Goal: Information Seeking & Learning: Learn about a topic

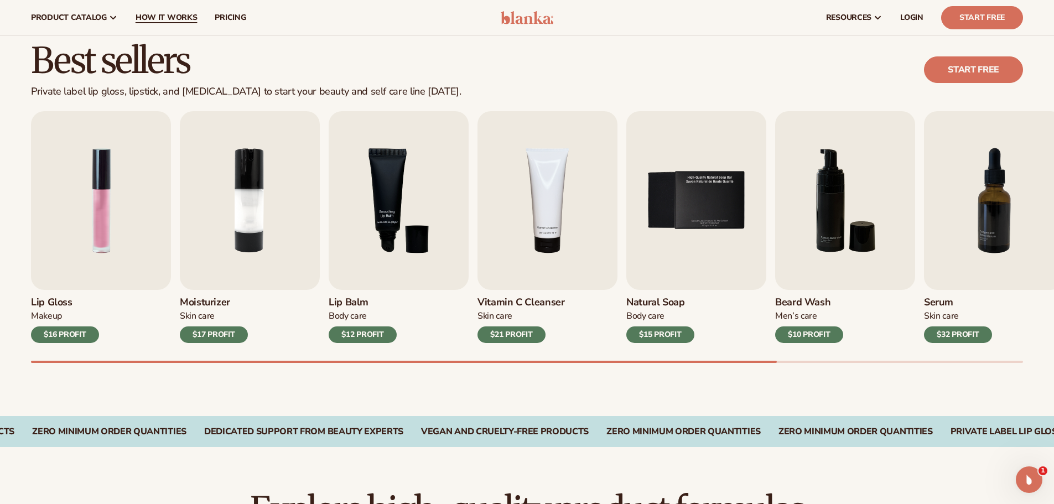
click at [163, 17] on span "How It Works" at bounding box center [167, 17] width 62 height 9
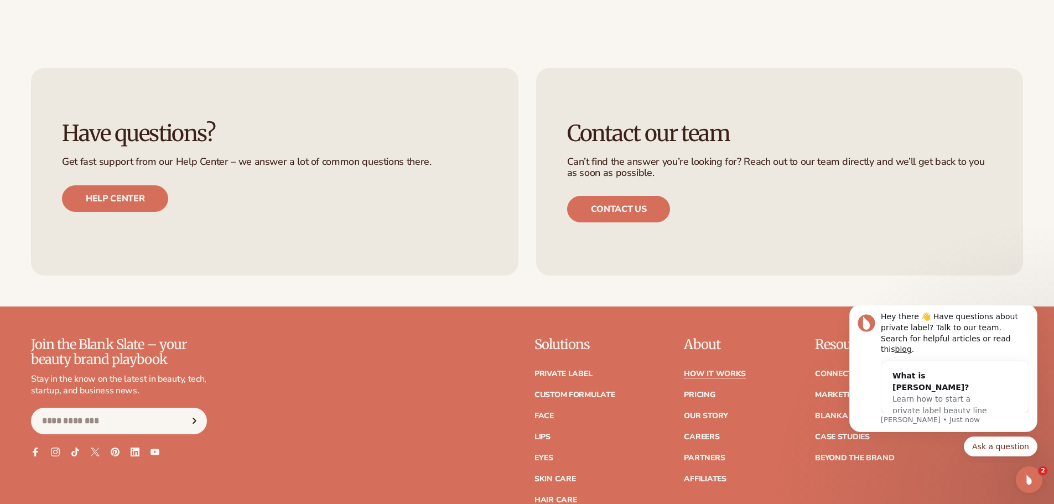
scroll to position [2766, 0]
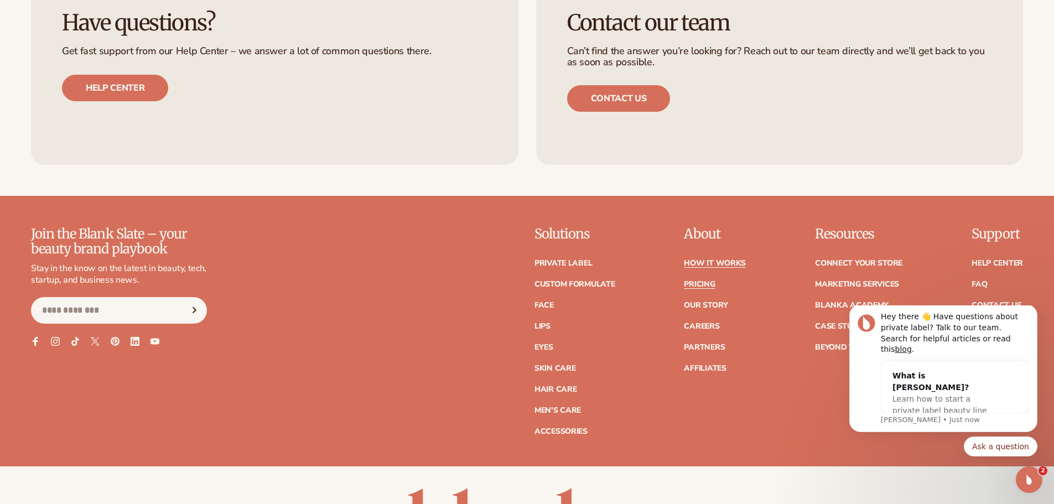
click at [698, 287] on link "Pricing" at bounding box center [699, 284] width 31 height 8
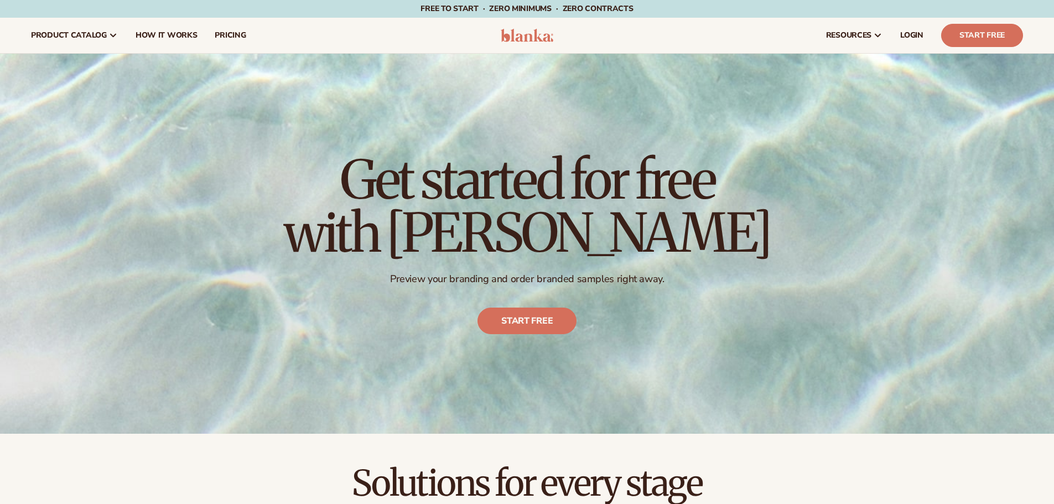
click at [911, 35] on span "LOGIN" at bounding box center [911, 35] width 23 height 9
